Goal: Obtain resource: Download file/media

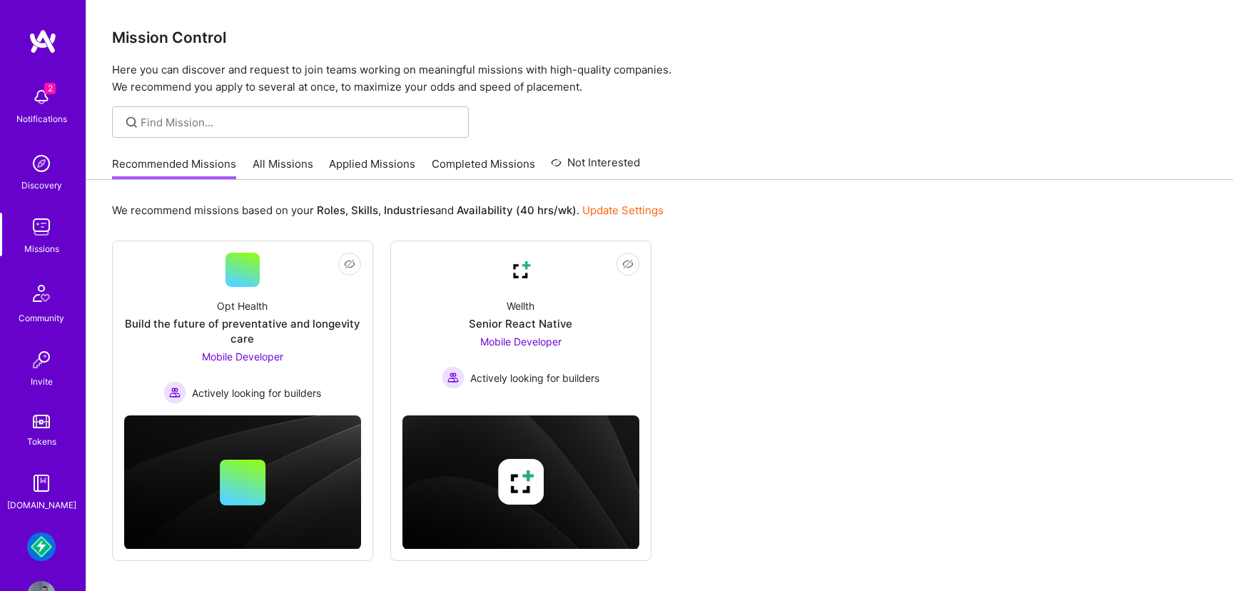
click at [49, 552] on img at bounding box center [41, 546] width 29 height 29
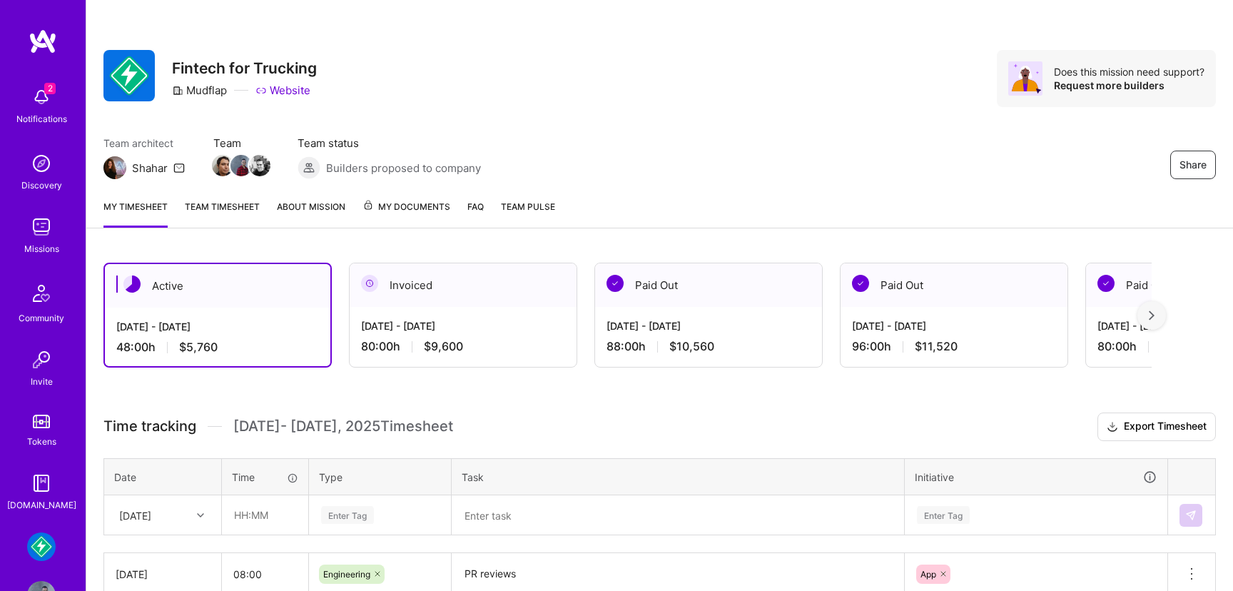
click at [429, 209] on span "My Documents" at bounding box center [406, 207] width 88 height 16
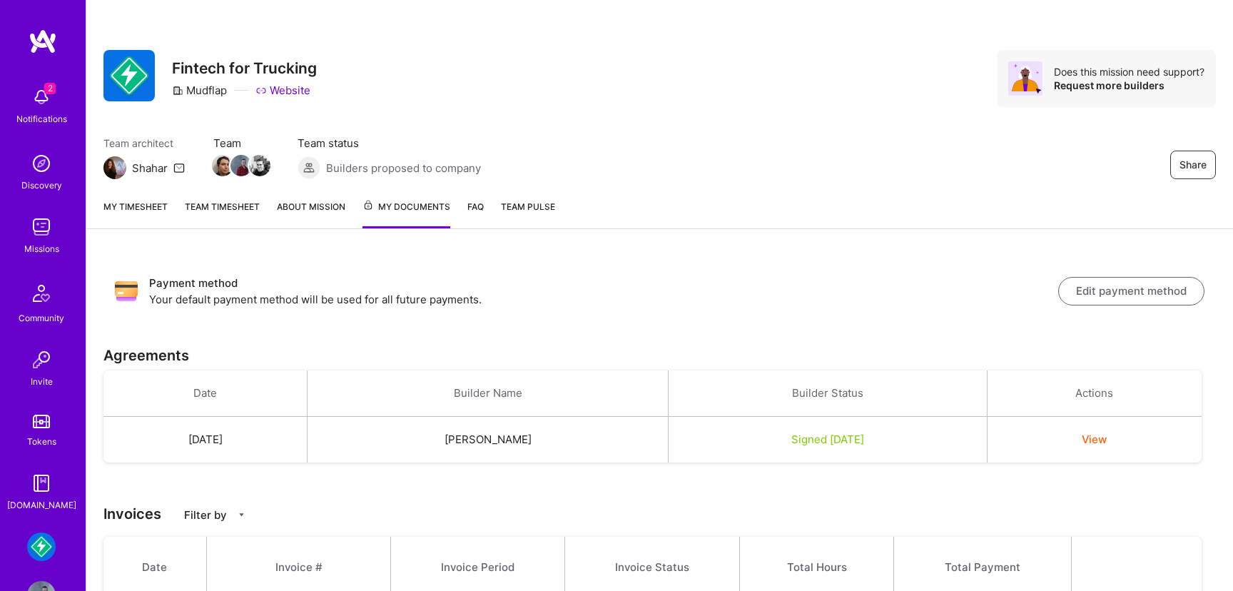
click at [1106, 437] on button "View" at bounding box center [1093, 439] width 25 height 15
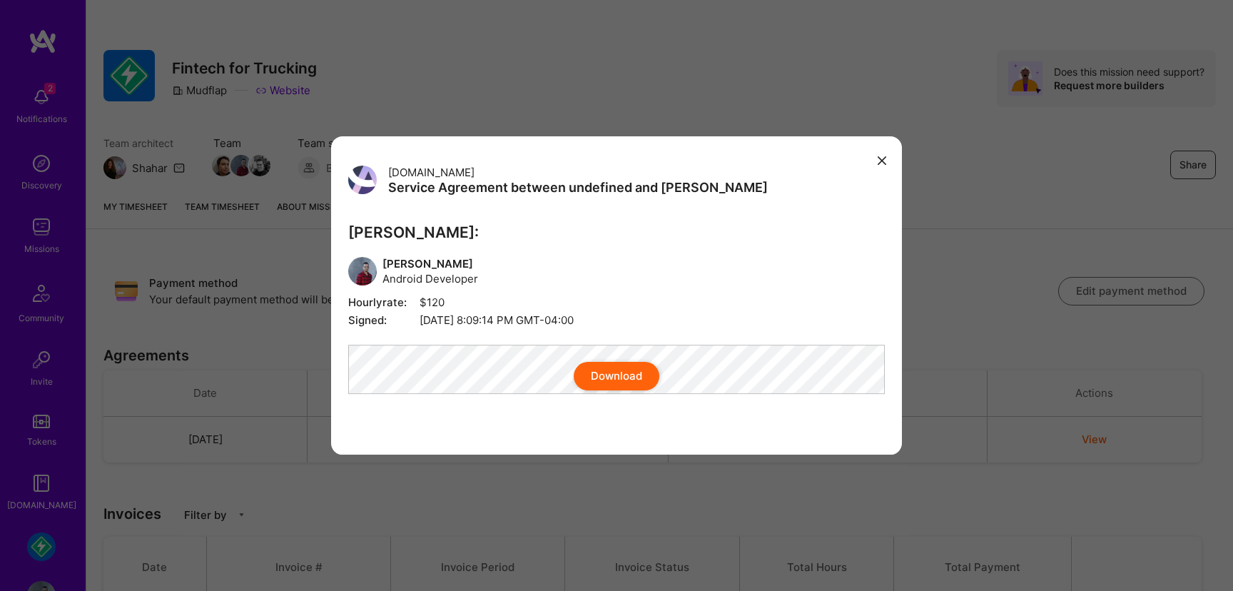
click at [496, 370] on div "Download" at bounding box center [616, 376] width 536 height 29
click at [631, 390] on button "Download" at bounding box center [616, 376] width 86 height 29
